Goal: Transaction & Acquisition: Purchase product/service

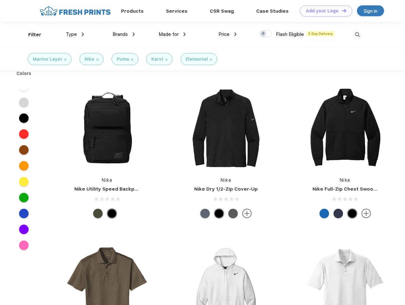
click at [323, 11] on link "Add your Logo Design Tool" at bounding box center [326, 10] width 52 height 11
click at [0, 0] on div "Design Tool" at bounding box center [0, 0] width 0 height 0
click at [341, 10] on link "Add your Logo Design Tool" at bounding box center [326, 10] width 52 height 11
click at [31, 35] on div "Filter" at bounding box center [34, 34] width 13 height 7
click at [75, 34] on span "Type" at bounding box center [71, 34] width 11 height 6
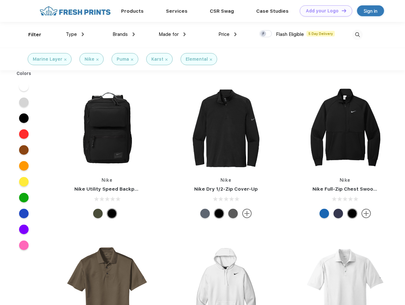
click at [124, 34] on span "Brands" at bounding box center [119, 34] width 15 height 6
click at [172, 34] on span "Made for" at bounding box center [169, 34] width 20 height 6
click at [228, 34] on span "Price" at bounding box center [223, 34] width 11 height 6
click at [266, 34] on div at bounding box center [265, 33] width 12 height 7
click at [263, 34] on input "checkbox" at bounding box center [261, 32] width 4 height 4
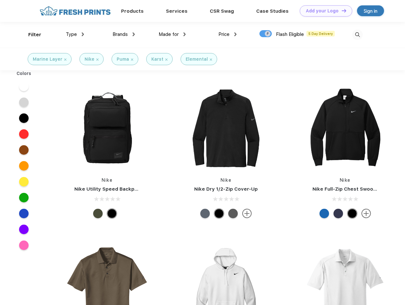
click at [357, 35] on img at bounding box center [357, 35] width 10 height 10
